Goal: Information Seeking & Learning: Learn about a topic

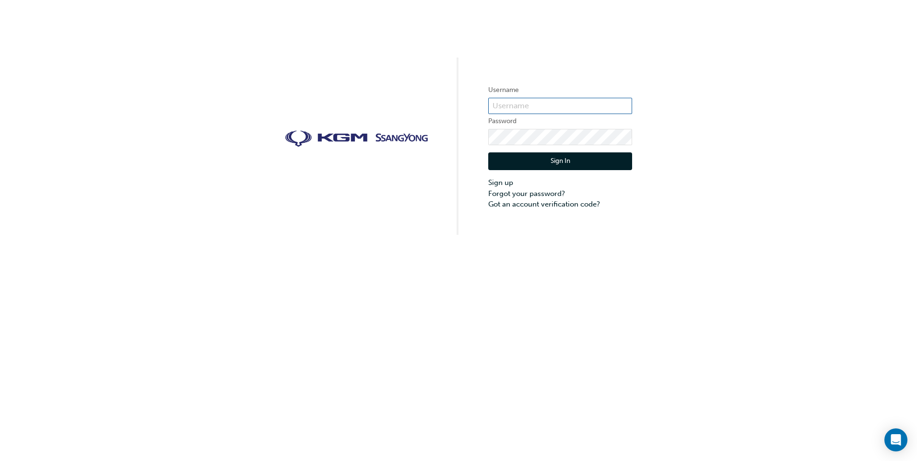
click at [537, 98] on input "text" at bounding box center [560, 106] width 144 height 16
type input "[PERSON_NAME][EMAIL_ADDRESS][DOMAIN_NAME][PERSON_NAME]"
click button "Sign In" at bounding box center [560, 162] width 144 height 18
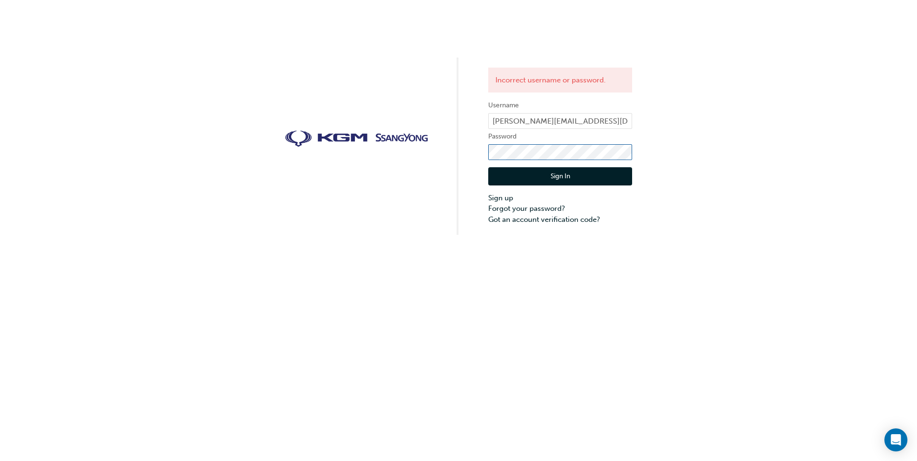
click button "Sign In" at bounding box center [560, 176] width 144 height 18
click at [561, 131] on label "Password" at bounding box center [560, 137] width 144 height 12
click button "Sign In" at bounding box center [560, 176] width 144 height 18
click at [523, 212] on link "Forgot your password?" at bounding box center [560, 208] width 144 height 11
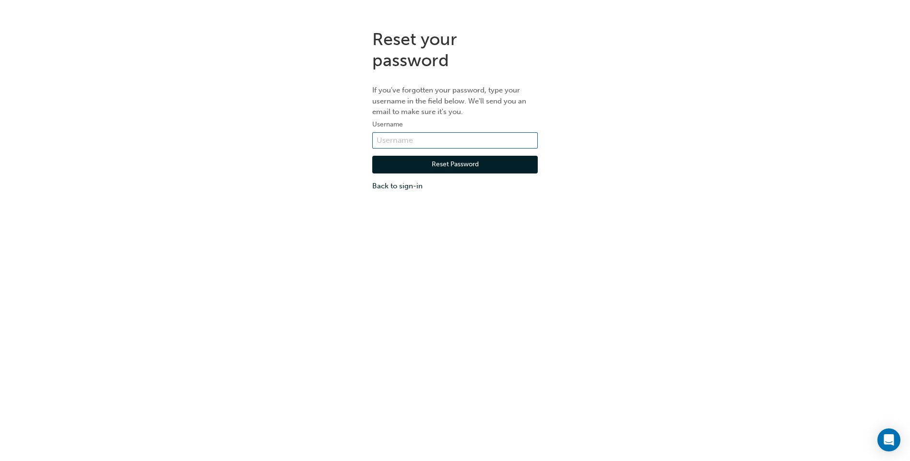
click at [437, 137] on input "text" at bounding box center [454, 140] width 165 height 16
type input "[PERSON_NAME][EMAIL_ADDRESS][DOMAIN_NAME][PERSON_NAME]"
click at [442, 167] on button "Reset Password" at bounding box center [454, 165] width 165 height 18
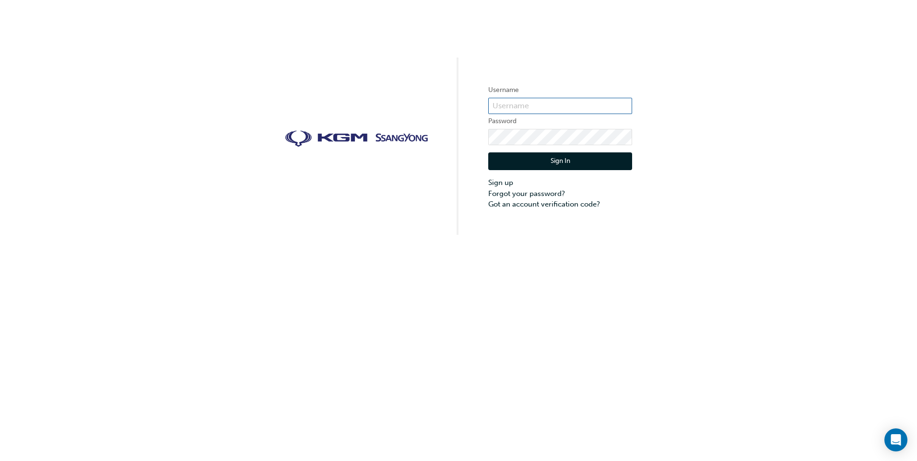
click at [586, 106] on input "text" at bounding box center [560, 106] width 144 height 16
type input "[PERSON_NAME].[PERSON_NAME]"
click button "Sign In" at bounding box center [560, 162] width 144 height 18
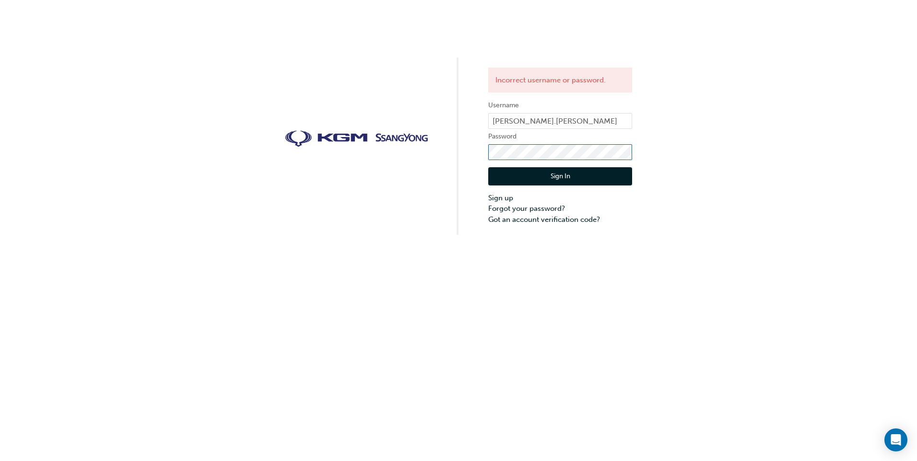
click button "Sign In" at bounding box center [560, 176] width 144 height 18
click at [541, 207] on link "Forgot your password?" at bounding box center [560, 208] width 144 height 11
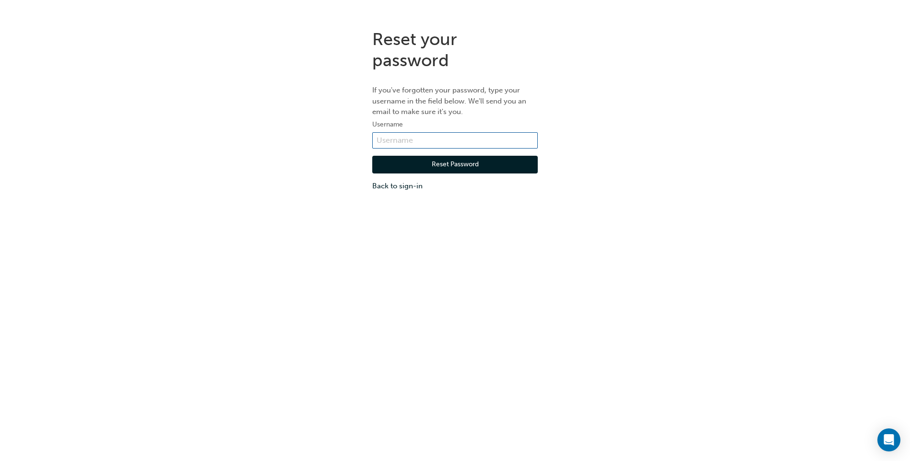
click at [453, 148] on input "text" at bounding box center [454, 140] width 165 height 16
type input "Aaron.Greer"
click at [422, 165] on button "Reset Password" at bounding box center [454, 165] width 165 height 18
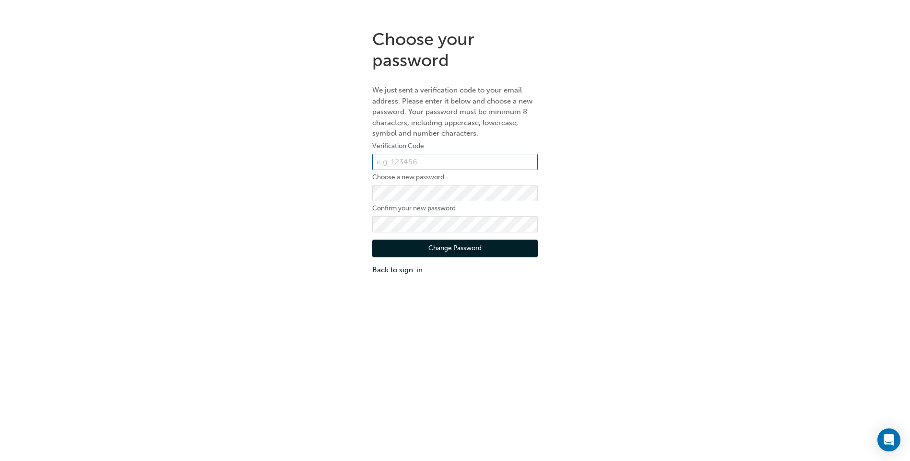
click at [426, 163] on input "text" at bounding box center [454, 162] width 165 height 16
paste input "447252"
type input "447252"
click at [511, 240] on button "Change Password" at bounding box center [454, 249] width 165 height 18
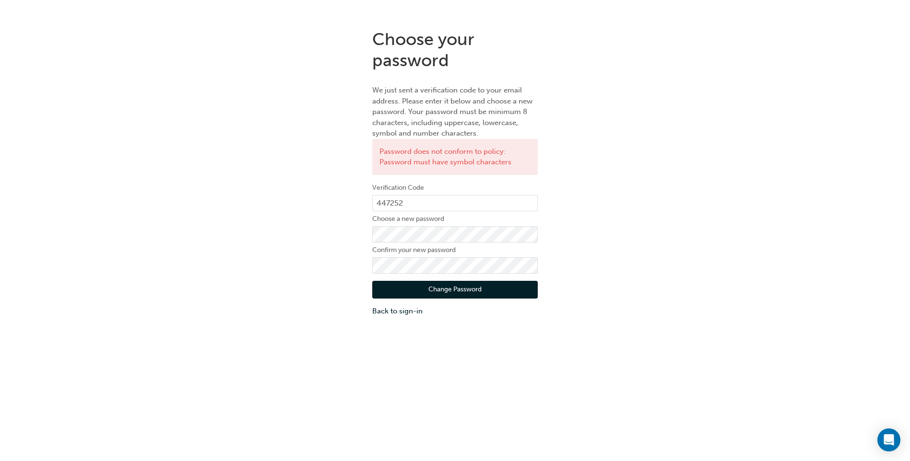
drag, startPoint x: 475, startPoint y: 245, endPoint x: 268, endPoint y: 215, distance: 208.8
click at [268, 215] on div "Choose your password We just sent a verification code to your email address. Pl…" at bounding box center [455, 173] width 910 height 303
click button "Change Password" at bounding box center [454, 290] width 165 height 18
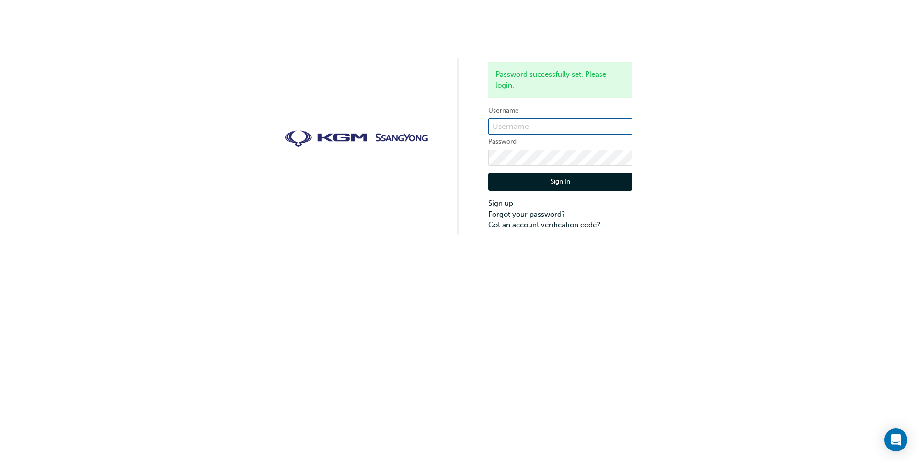
click at [564, 120] on input "text" at bounding box center [560, 126] width 144 height 16
type input "Aaron.Greer"
click button "Sign In" at bounding box center [560, 182] width 144 height 18
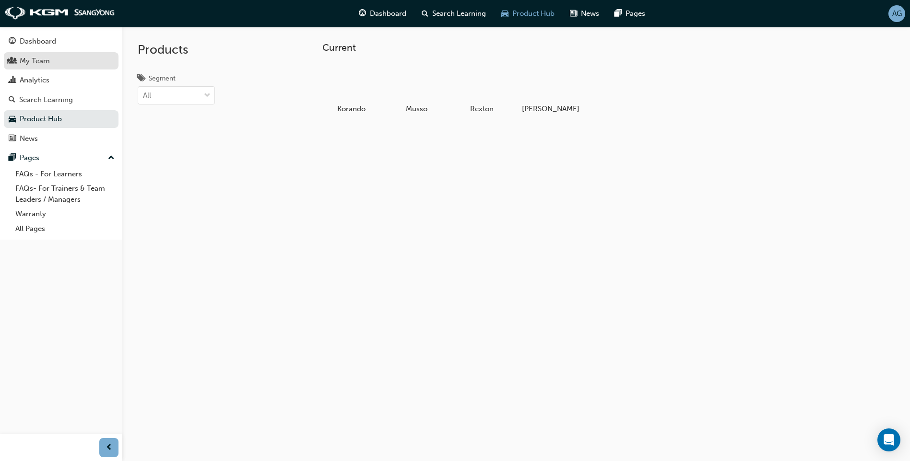
click at [53, 60] on div "My Team" at bounding box center [61, 61] width 105 height 12
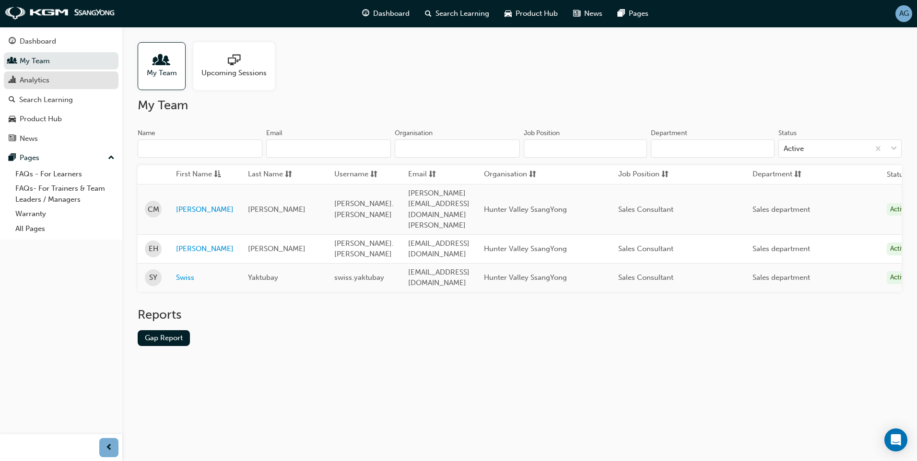
click at [55, 85] on div "Analytics" at bounding box center [61, 80] width 105 height 12
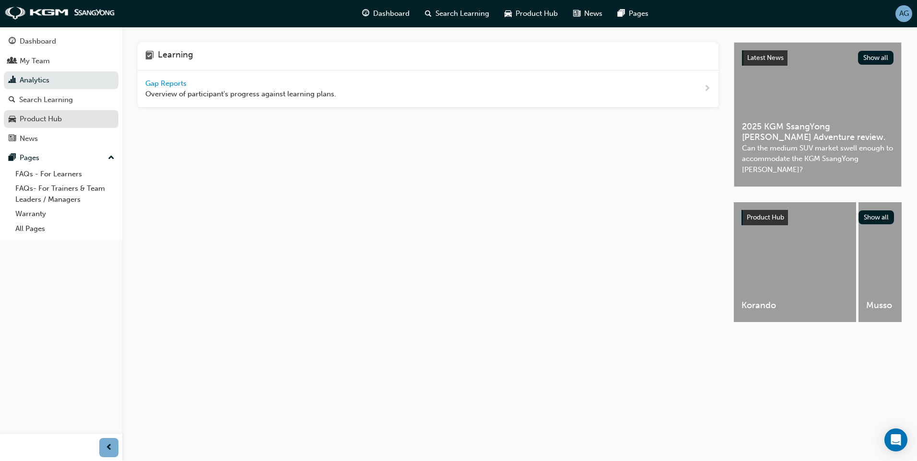
click at [70, 112] on link "Product Hub" at bounding box center [61, 119] width 115 height 18
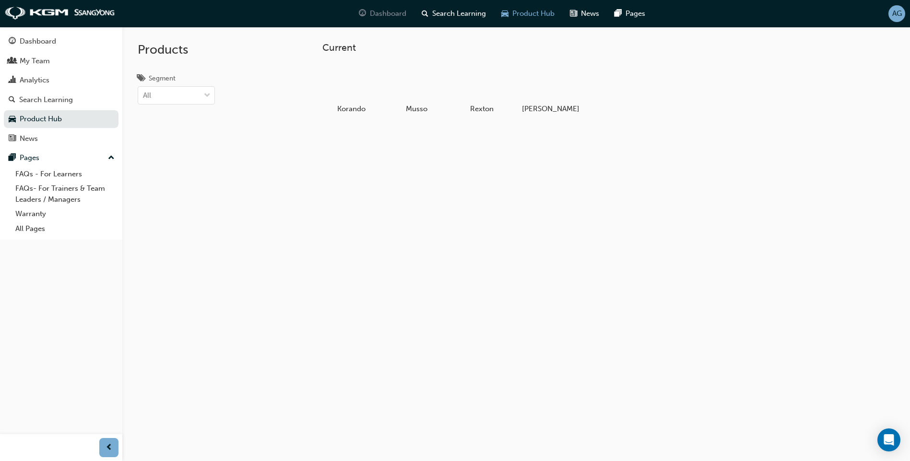
click at [394, 18] on span "Dashboard" at bounding box center [388, 13] width 36 height 11
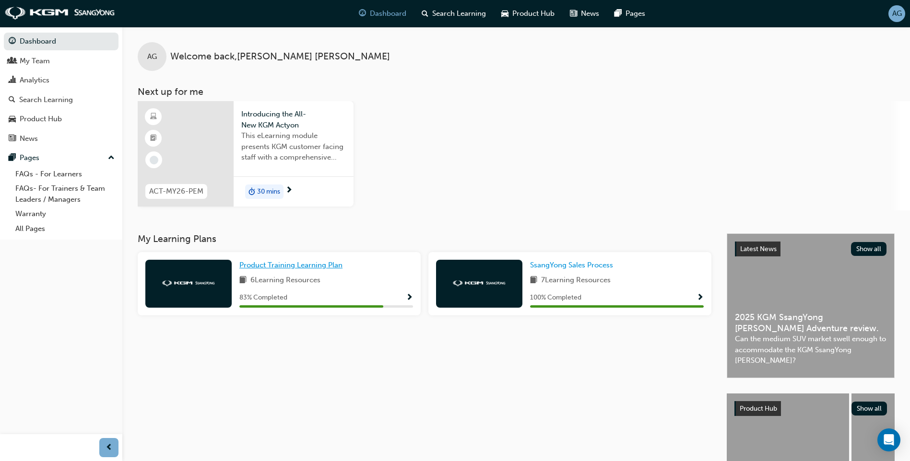
click at [281, 267] on span "Product Training Learning Plan" at bounding box center [290, 265] width 103 height 9
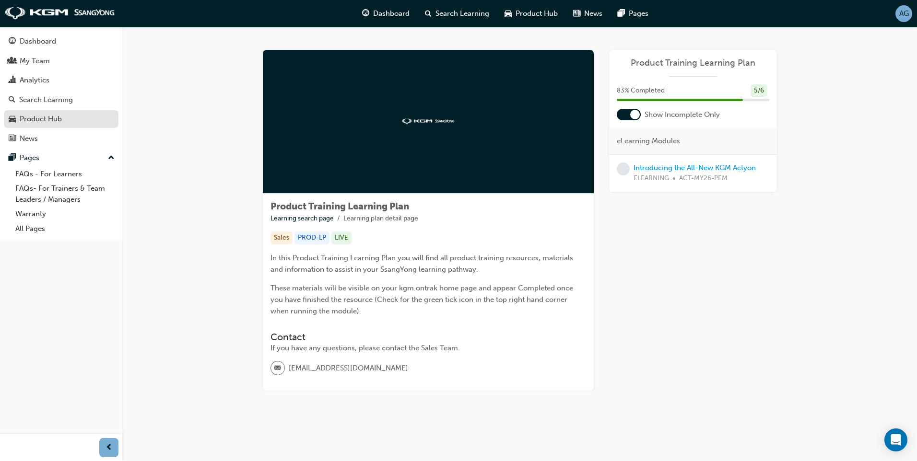
click at [72, 117] on div "Product Hub" at bounding box center [61, 119] width 105 height 12
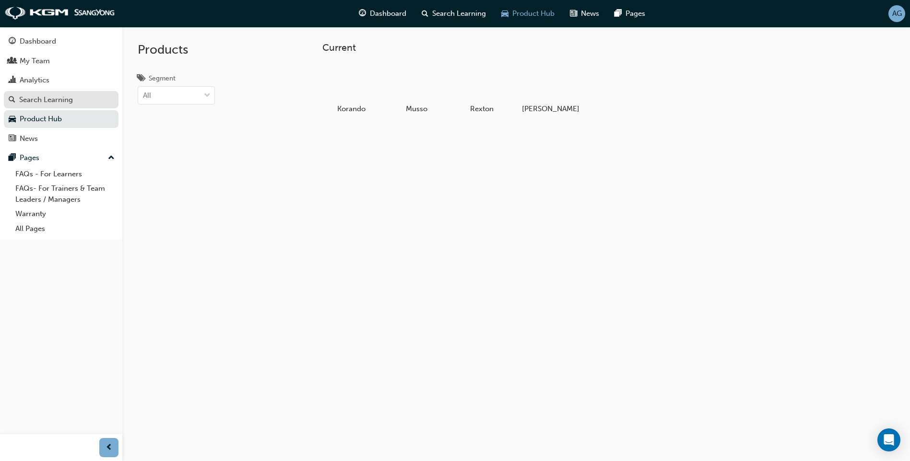
click at [73, 97] on div "Search Learning" at bounding box center [61, 100] width 105 height 12
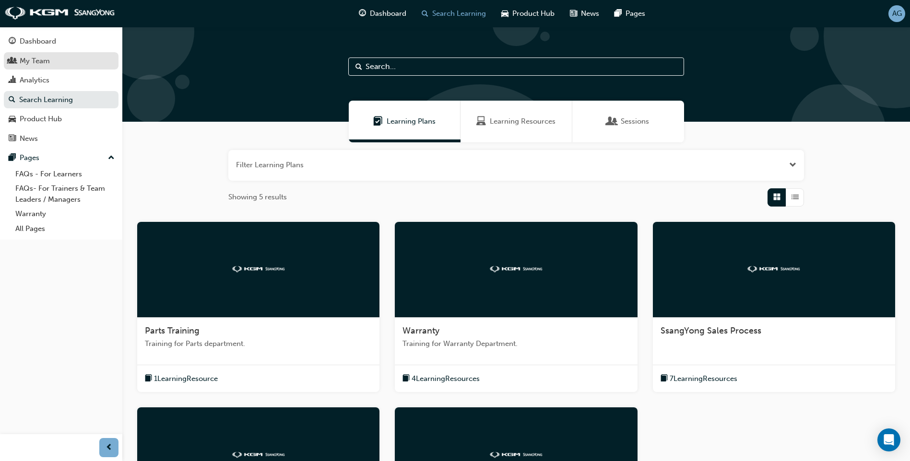
click at [71, 59] on div "My Team" at bounding box center [61, 61] width 105 height 12
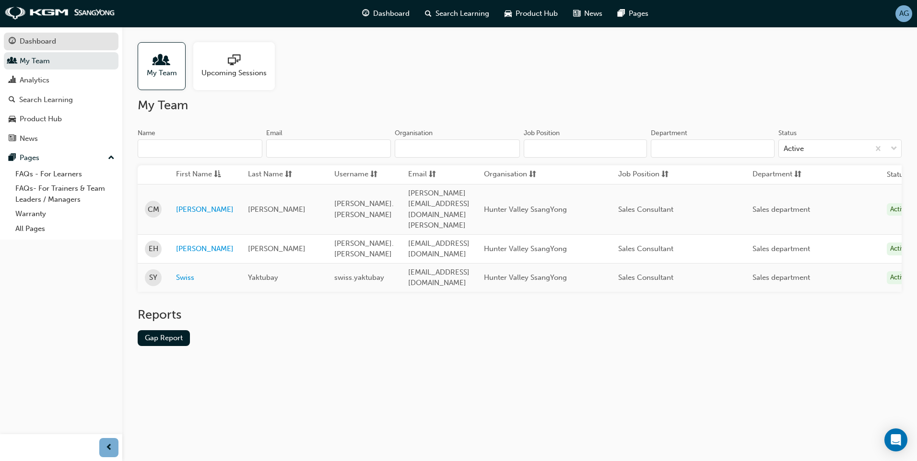
click at [75, 40] on div "Dashboard" at bounding box center [61, 41] width 105 height 12
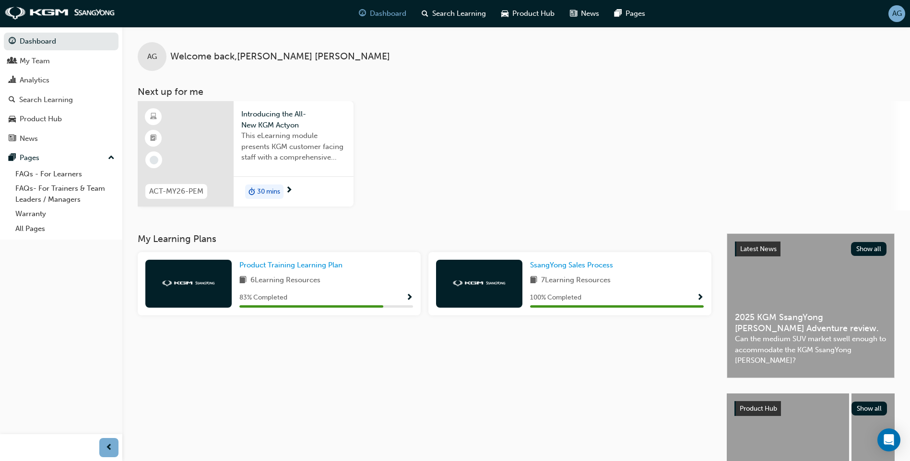
click at [203, 149] on div at bounding box center [186, 154] width 96 height 106
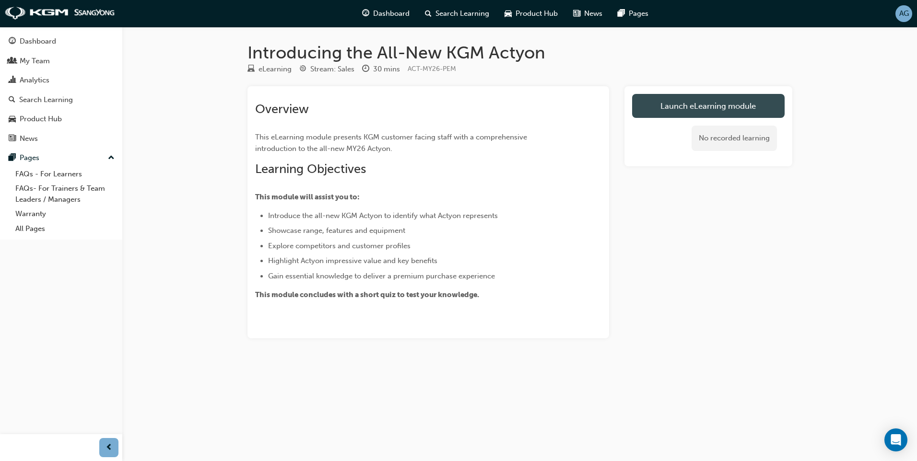
click at [690, 108] on link "Launch eLearning module" at bounding box center [708, 106] width 153 height 24
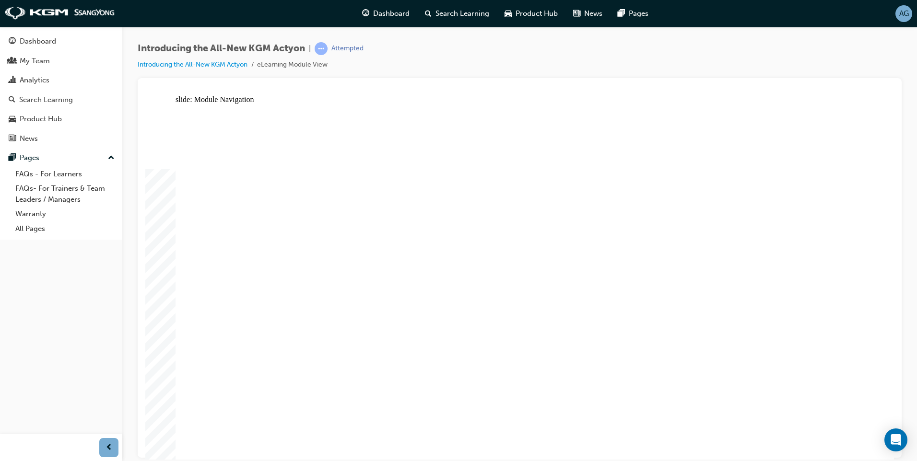
drag, startPoint x: 808, startPoint y: 341, endPoint x: 803, endPoint y: 343, distance: 5.6
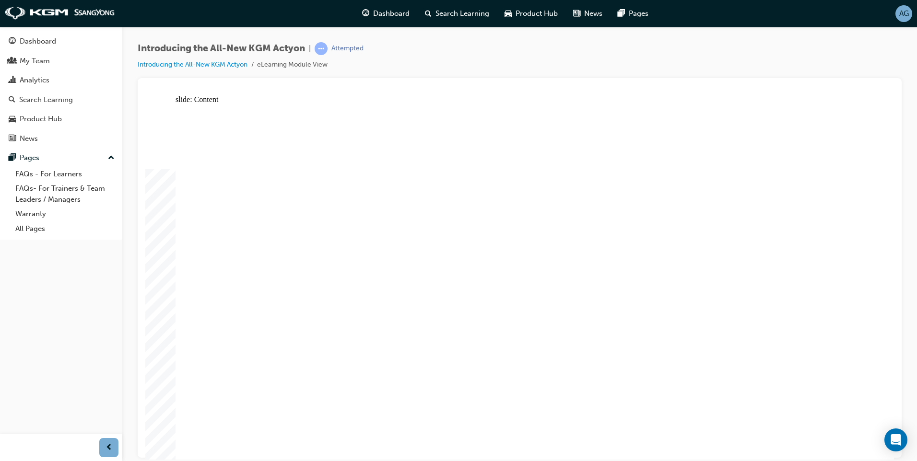
drag, startPoint x: 599, startPoint y: 203, endPoint x: 714, endPoint y: 199, distance: 115.2
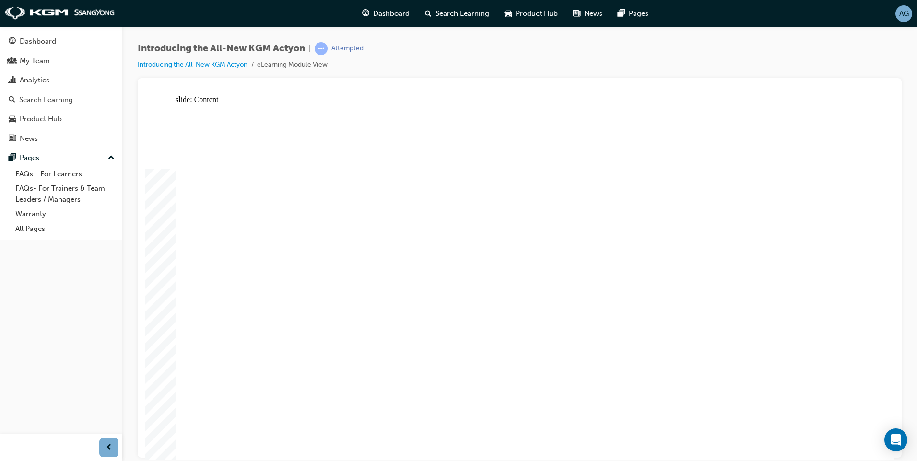
drag, startPoint x: 366, startPoint y: 409, endPoint x: 387, endPoint y: 409, distance: 20.6
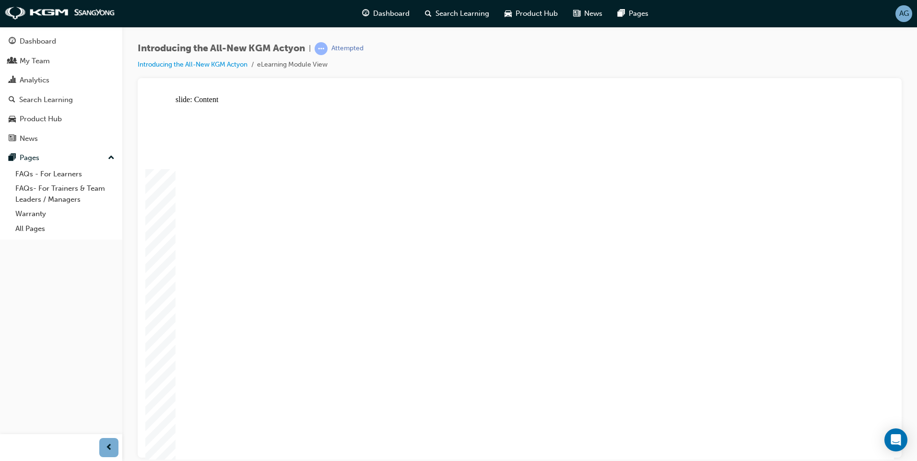
drag, startPoint x: 579, startPoint y: 386, endPoint x: 584, endPoint y: 385, distance: 4.8
drag, startPoint x: 684, startPoint y: 263, endPoint x: 682, endPoint y: 252, distance: 11.8
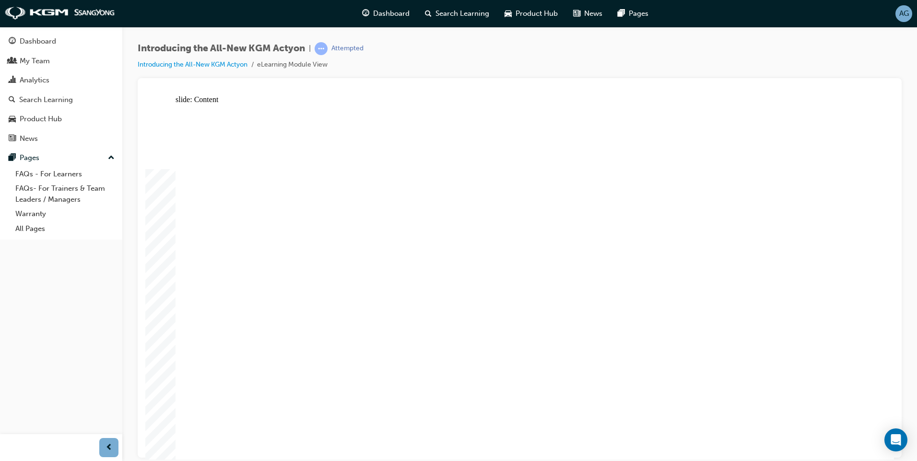
drag, startPoint x: 682, startPoint y: 252, endPoint x: 650, endPoint y: 200, distance: 61.4
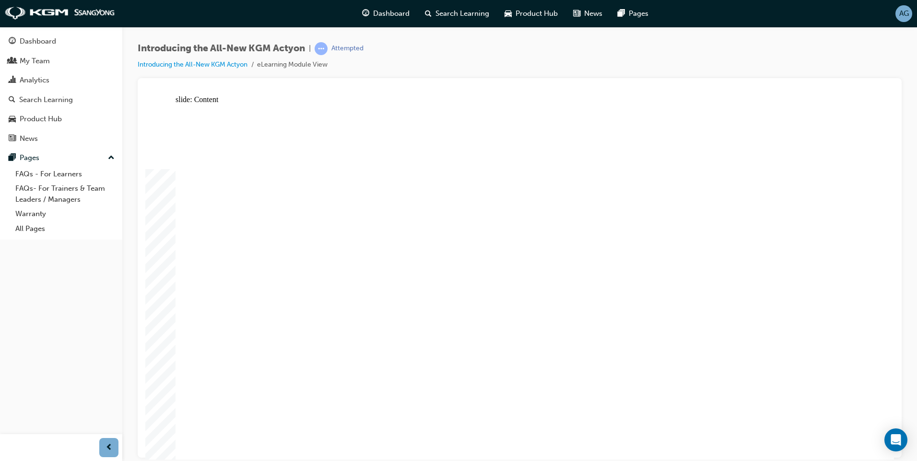
drag, startPoint x: 415, startPoint y: 233, endPoint x: 406, endPoint y: 245, distance: 15.1
drag, startPoint x: 406, startPoint y: 245, endPoint x: 407, endPoint y: 283, distance: 37.9
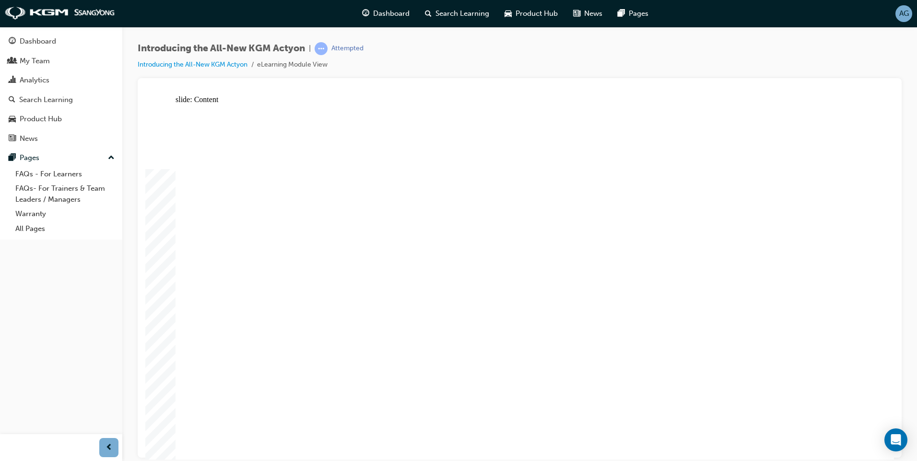
drag, startPoint x: 722, startPoint y: 217, endPoint x: 745, endPoint y: 222, distance: 23.5
drag, startPoint x: 783, startPoint y: 238, endPoint x: 768, endPoint y: 265, distance: 31.4
drag, startPoint x: 761, startPoint y: 275, endPoint x: 748, endPoint y: 291, distance: 20.4
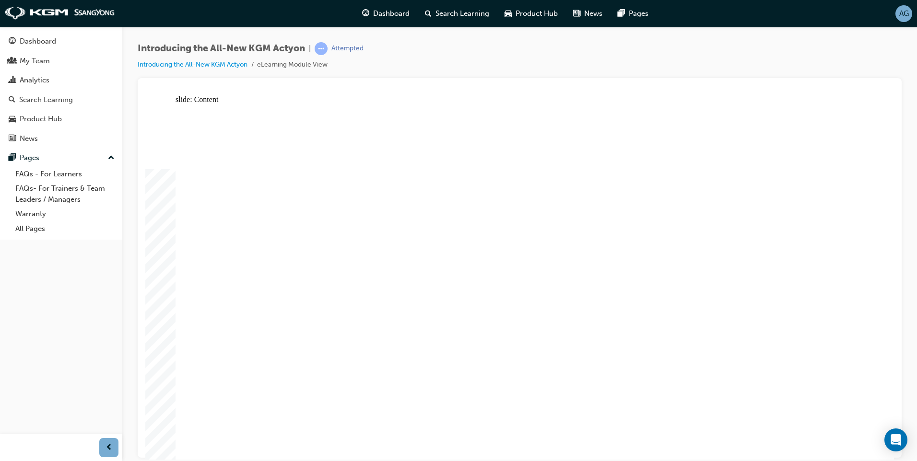
drag, startPoint x: 740, startPoint y: 284, endPoint x: 739, endPoint y: 257, distance: 27.9
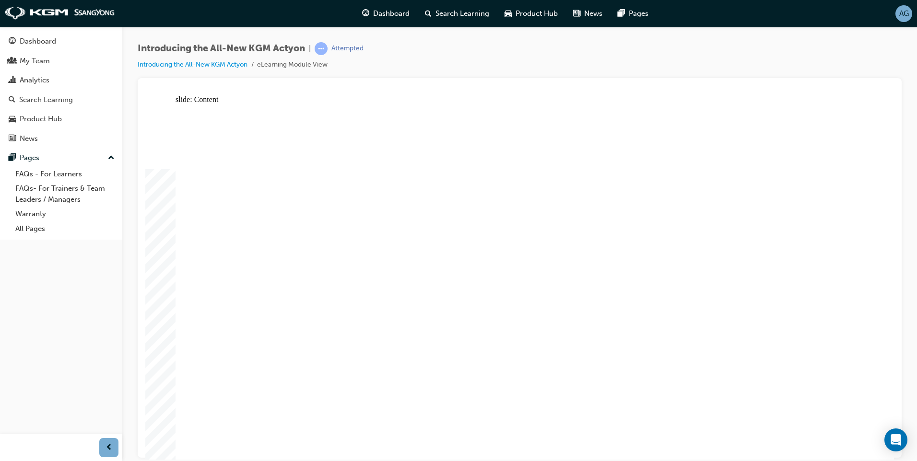
drag, startPoint x: 447, startPoint y: 311, endPoint x: 461, endPoint y: 371, distance: 62.1
drag, startPoint x: 481, startPoint y: 317, endPoint x: 503, endPoint y: 181, distance: 137.5
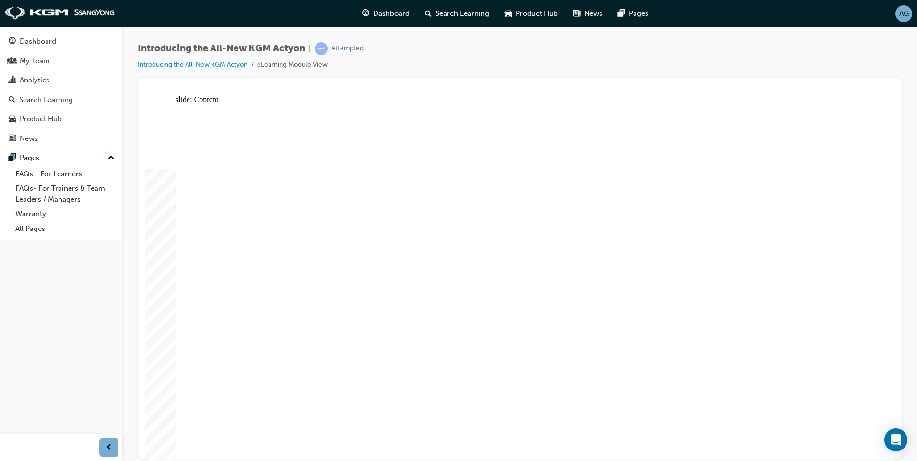
radio input "true"
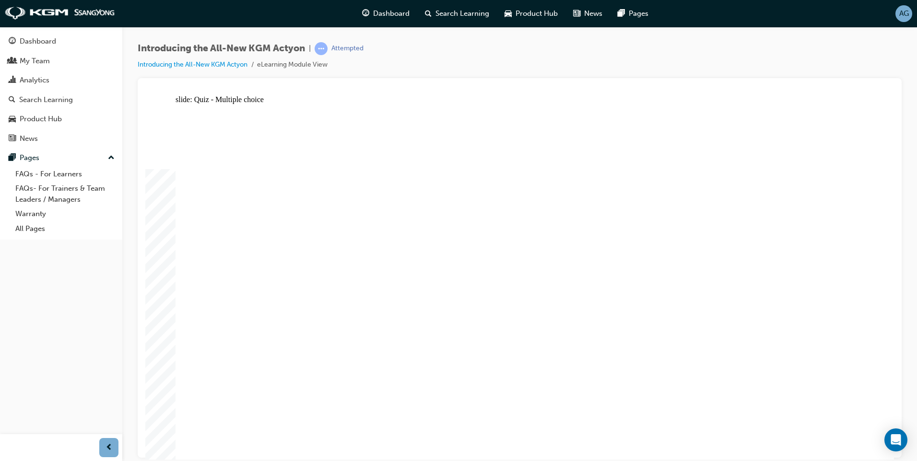
radio input "true"
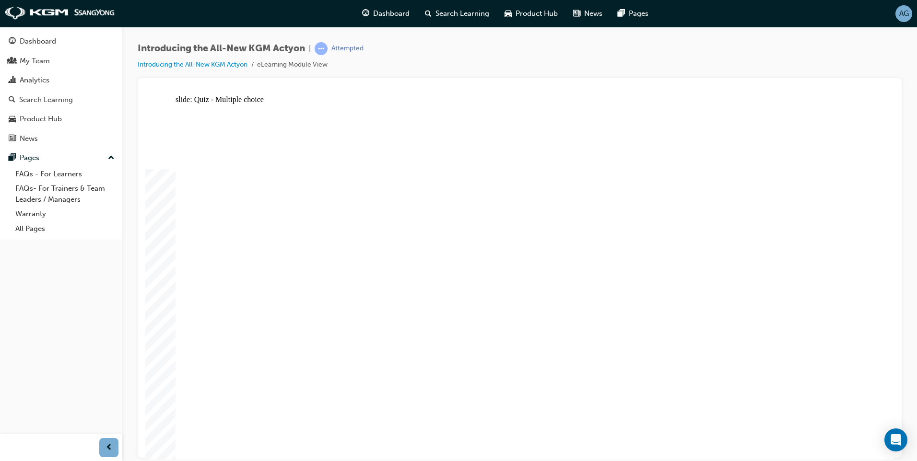
radio input "true"
drag, startPoint x: 505, startPoint y: 334, endPoint x: 508, endPoint y: 339, distance: 5.8
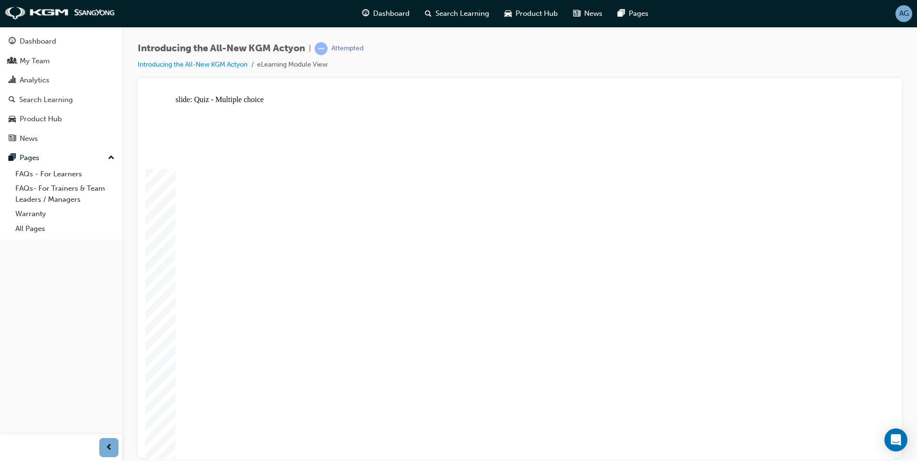
radio input "true"
drag, startPoint x: 508, startPoint y: 345, endPoint x: 513, endPoint y: 358, distance: 13.4
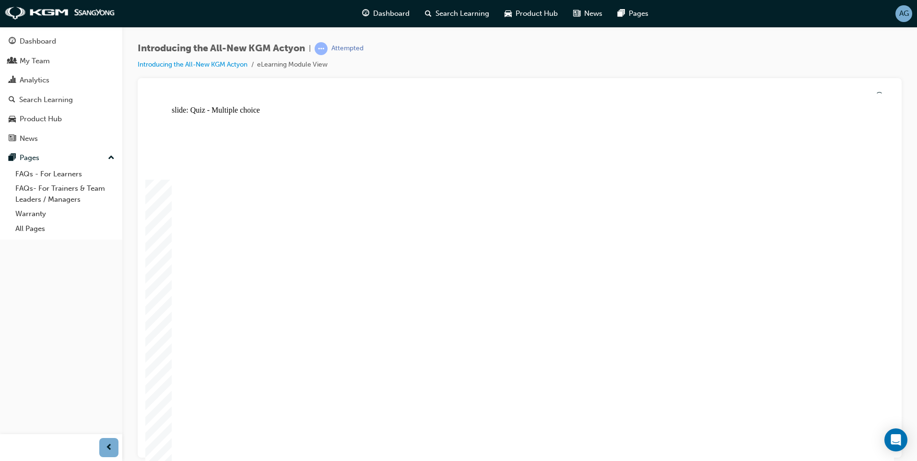
radio input "true"
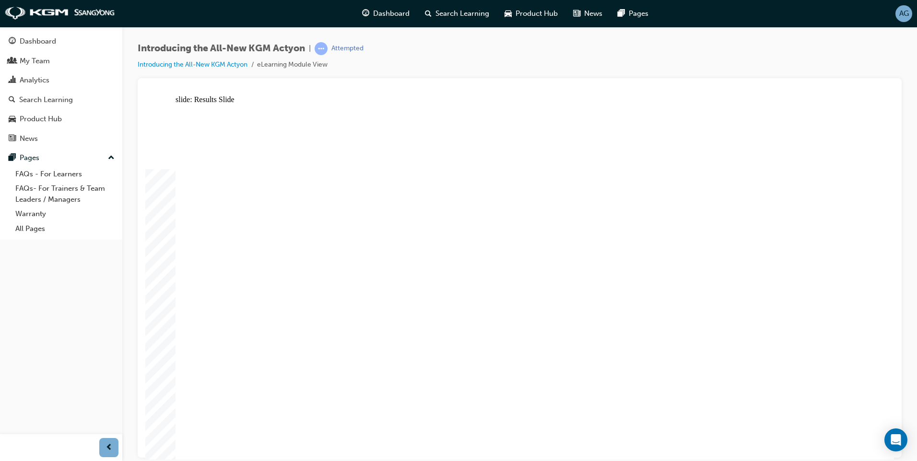
click at [385, 11] on span "Dashboard" at bounding box center [391, 13] width 36 height 11
